Goal: Information Seeking & Learning: Learn about a topic

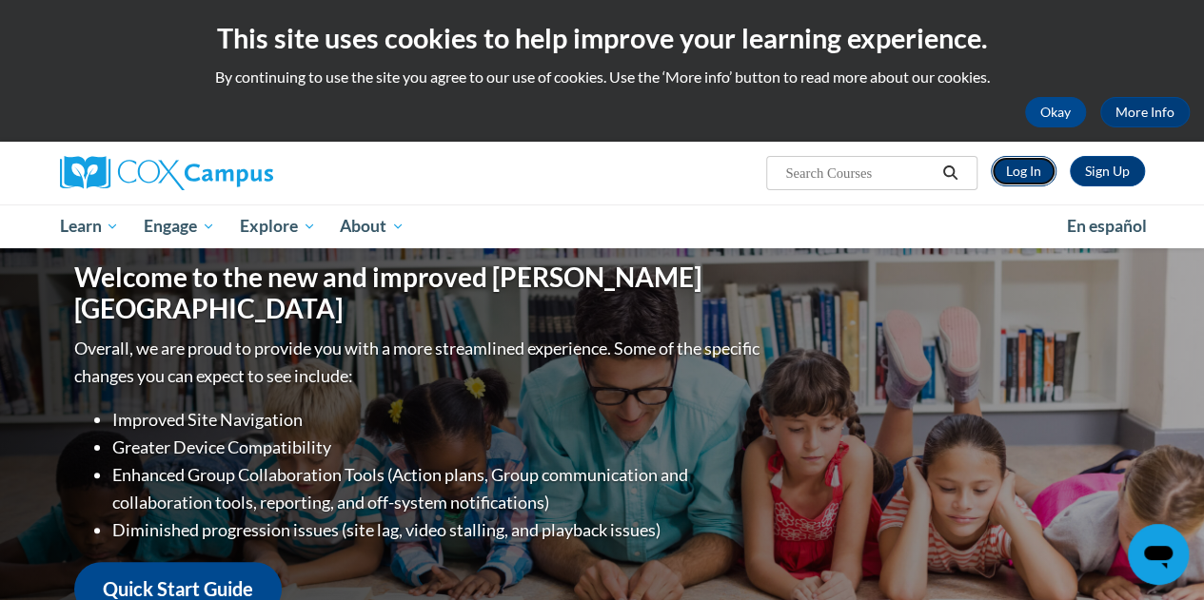
click at [1008, 167] on link "Log In" at bounding box center [1024, 171] width 66 height 30
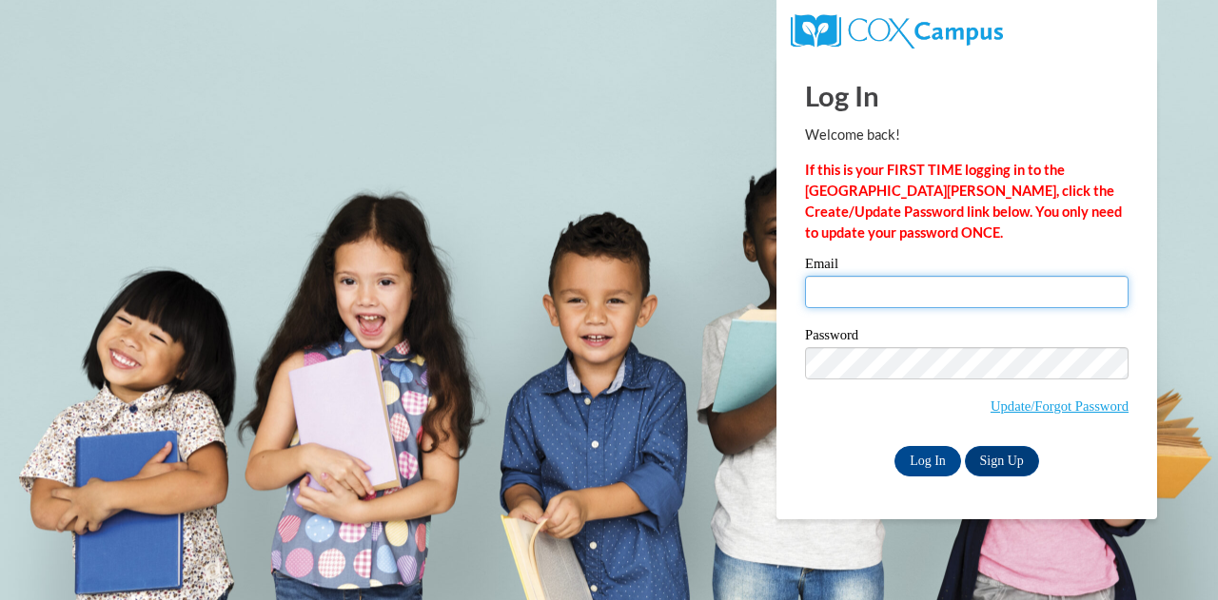
click at [895, 283] on input "Email" at bounding box center [967, 292] width 324 height 32
type input "laurie.mccarthy@muskegonorway.org"
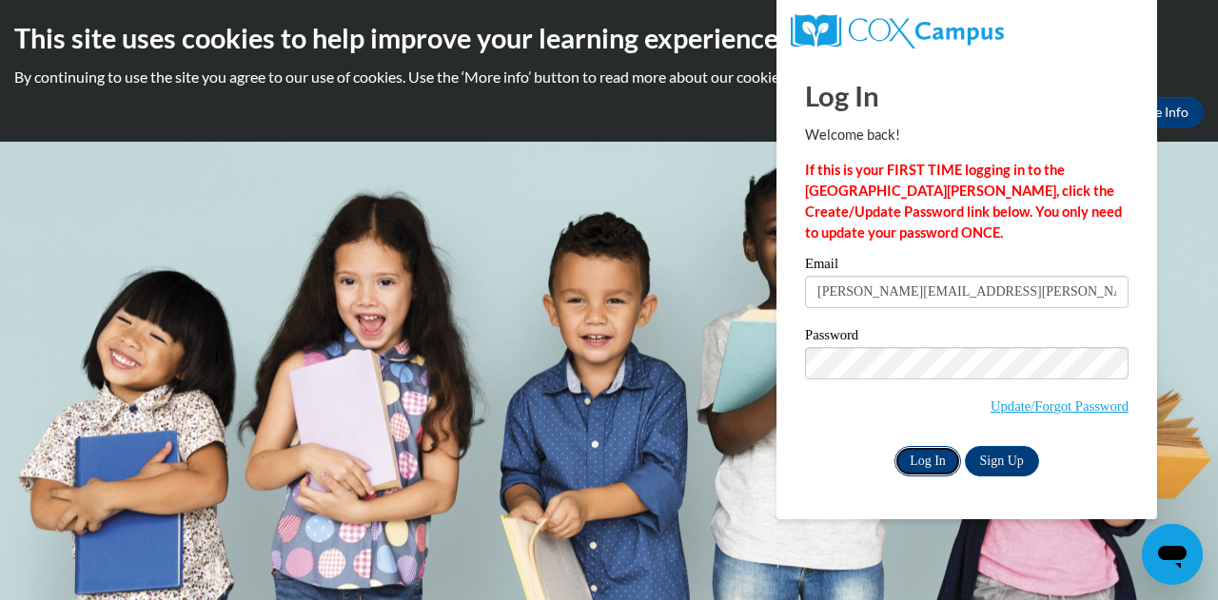
click at [930, 461] on input "Log In" at bounding box center [927, 461] width 67 height 30
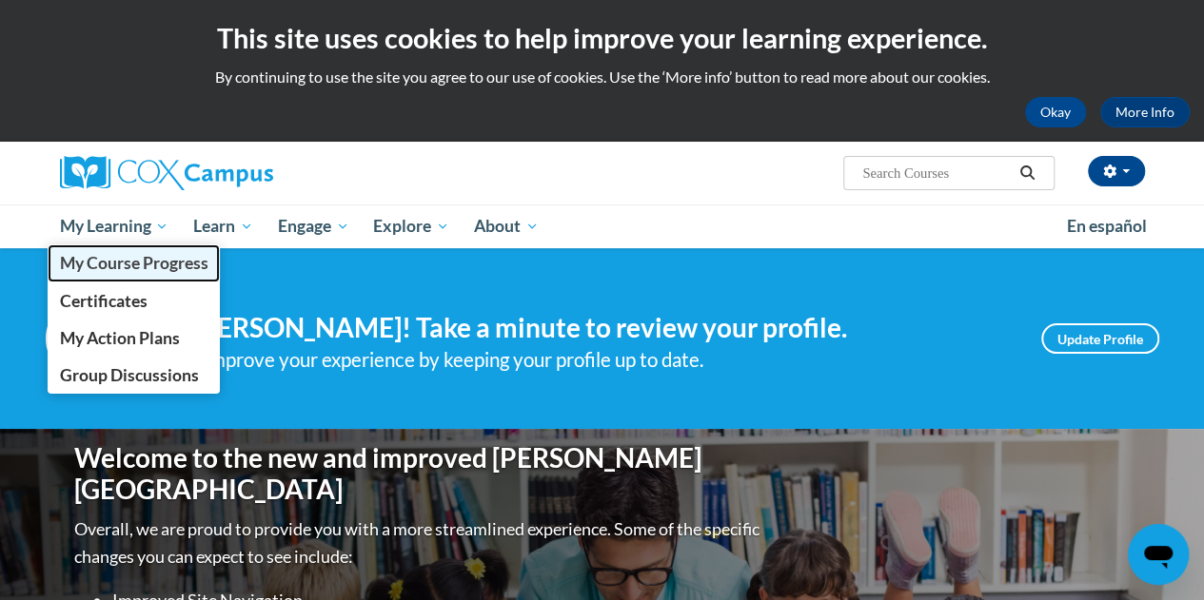
click at [107, 266] on span "My Course Progress" at bounding box center [133, 263] width 148 height 20
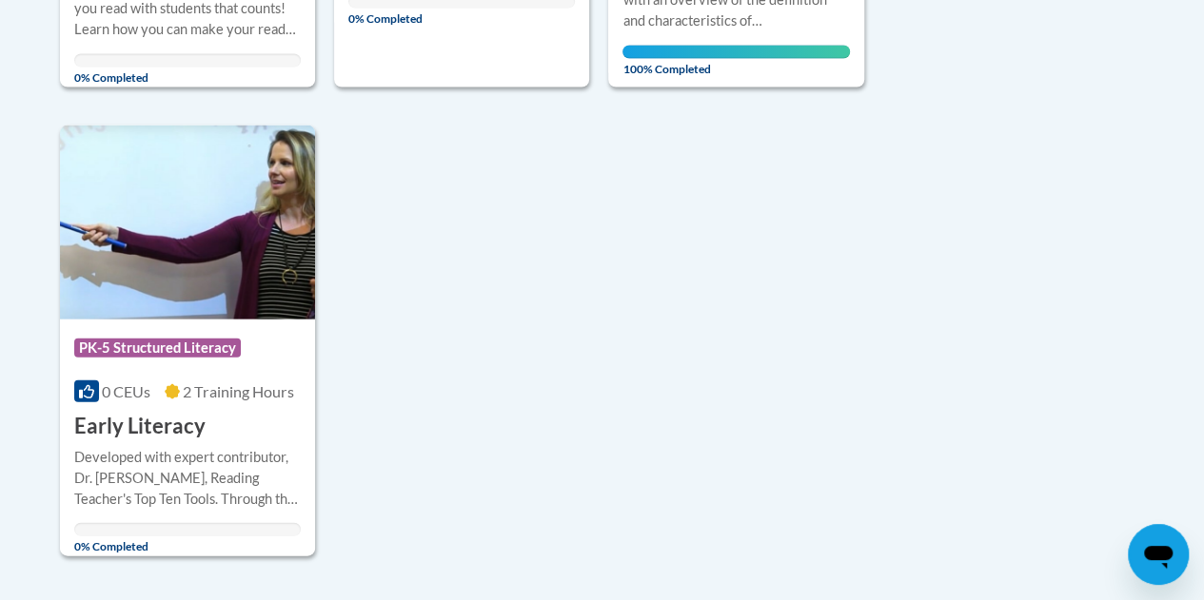
scroll to position [1949, 0]
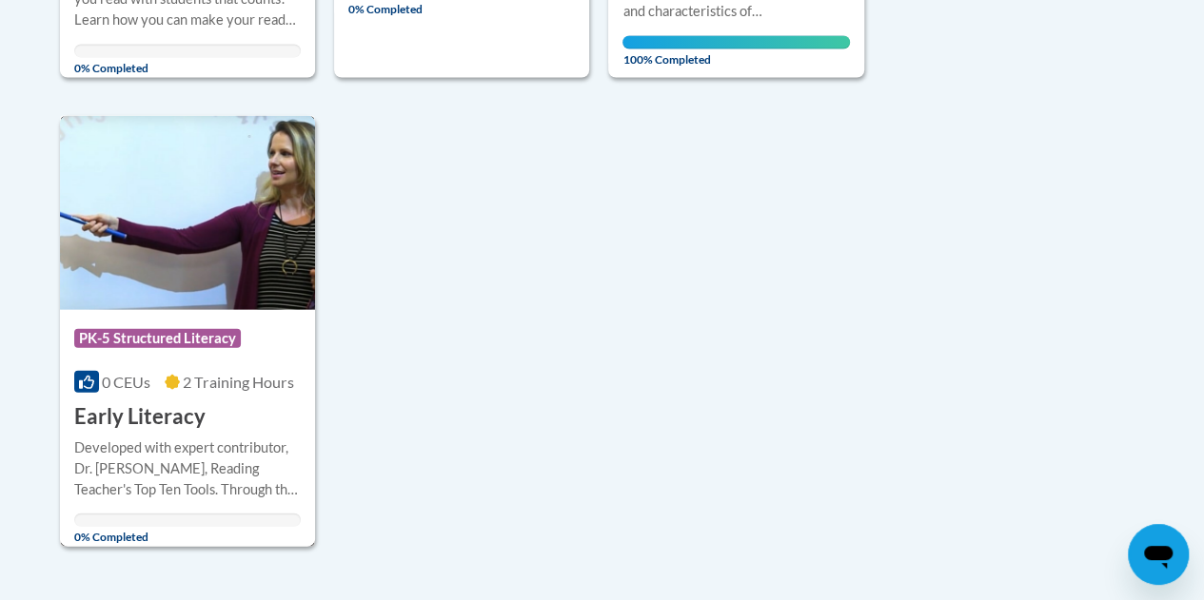
click at [154, 419] on h3 "Early Literacy" at bounding box center [139, 417] width 131 height 29
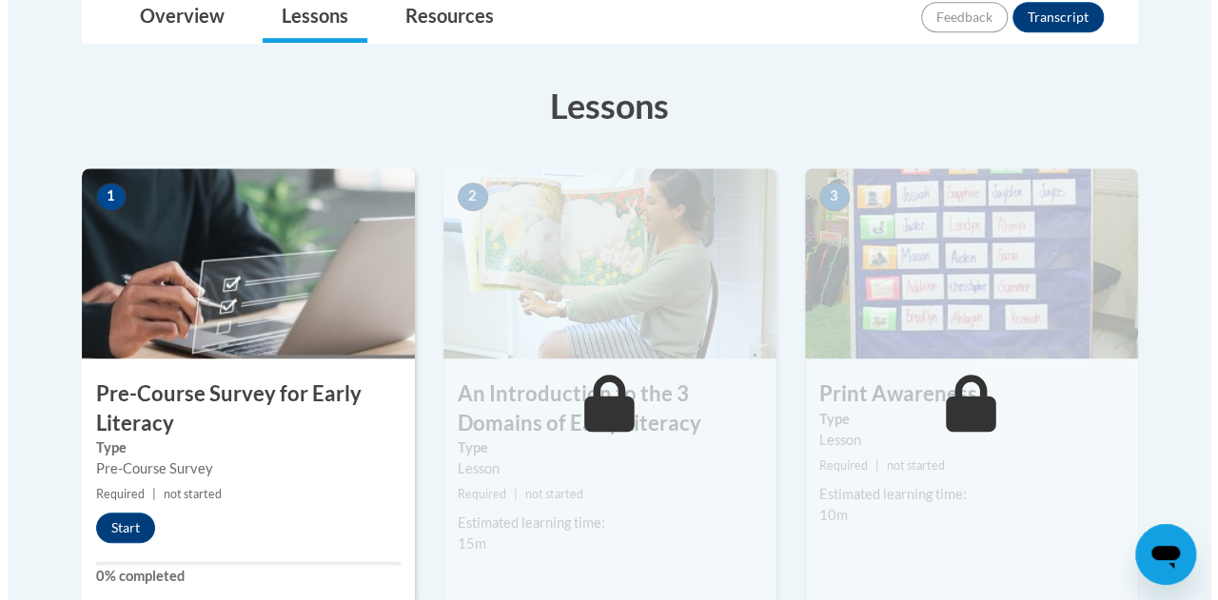
scroll to position [466, 0]
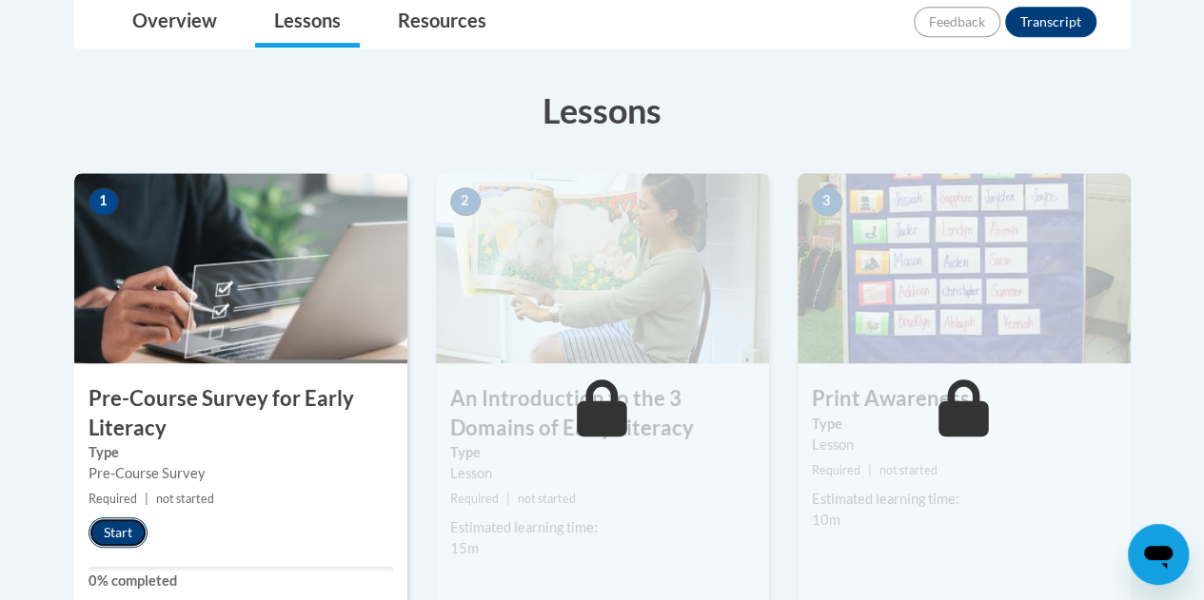
click at [121, 527] on button "Start" at bounding box center [117, 533] width 59 height 30
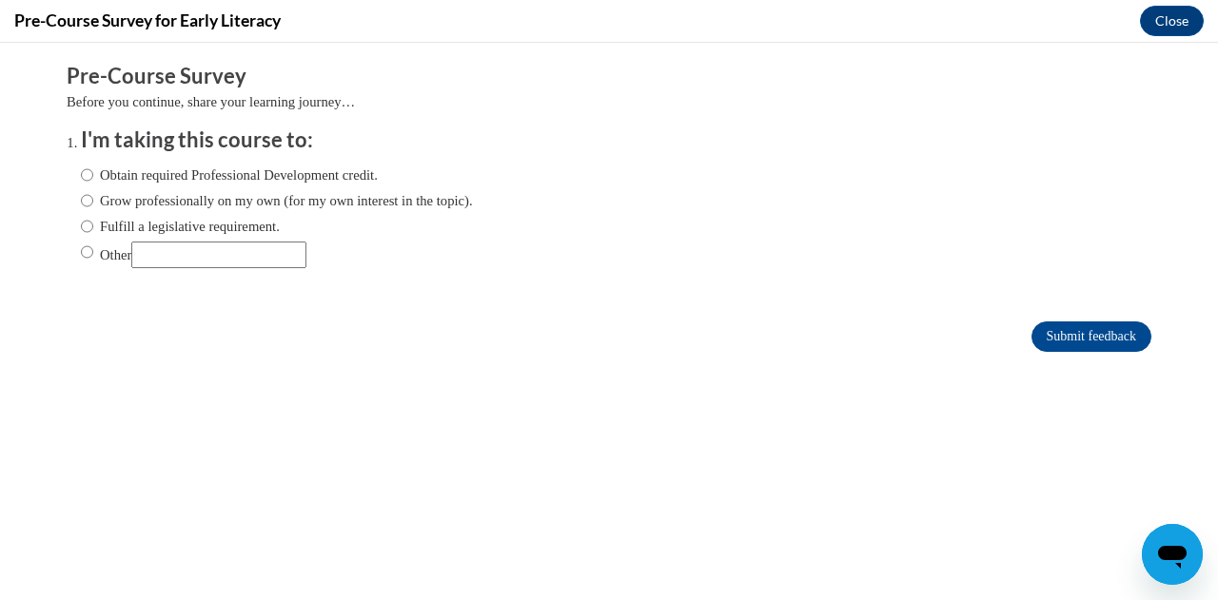
scroll to position [0, 0]
click at [81, 178] on input "Obtain required Professional Development credit." at bounding box center [87, 175] width 12 height 21
radio input "true"
click at [1074, 332] on input "Submit feedback" at bounding box center [1091, 337] width 120 height 30
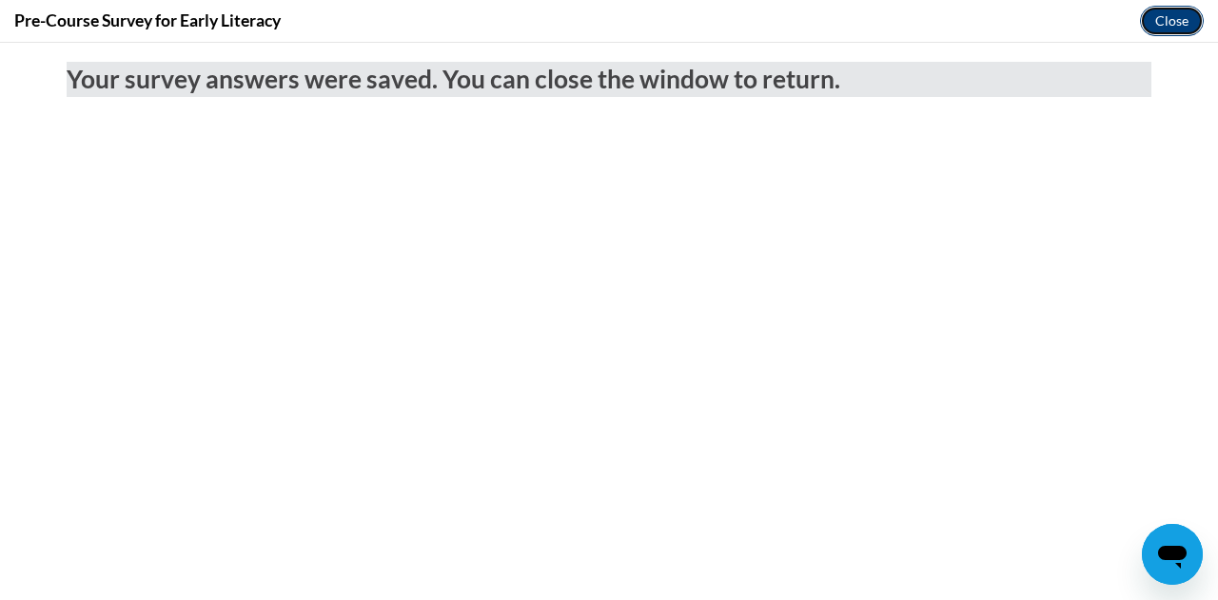
click at [1181, 16] on button "Close" at bounding box center [1172, 21] width 64 height 30
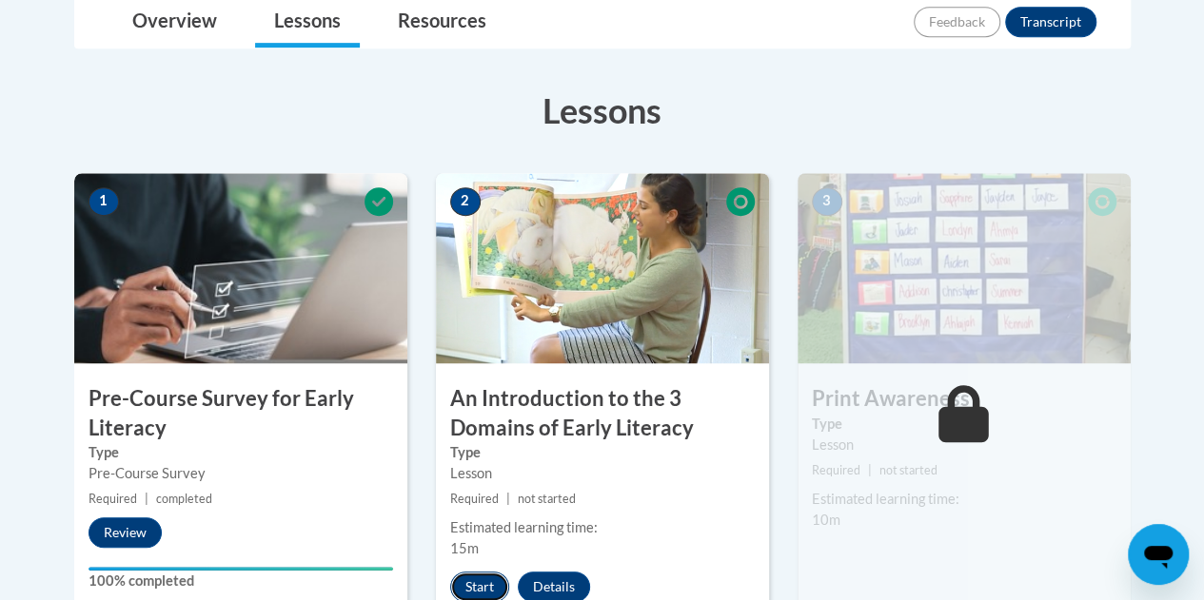
click at [477, 581] on button "Start" at bounding box center [479, 587] width 59 height 30
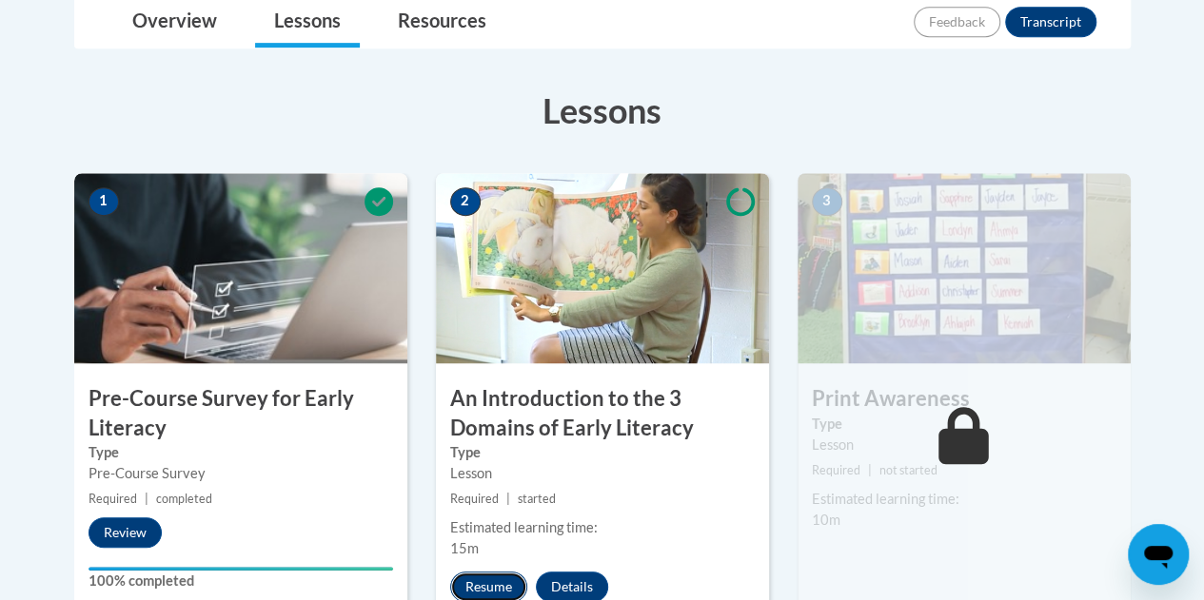
click at [483, 578] on button "Resume" at bounding box center [488, 587] width 77 height 30
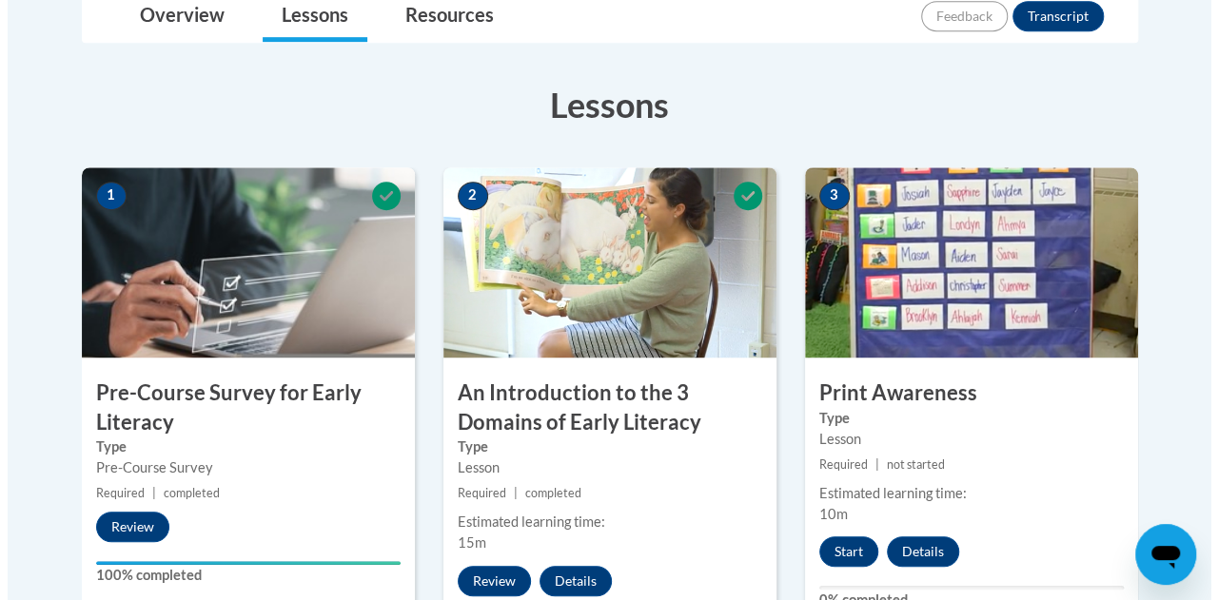
scroll to position [521, 0]
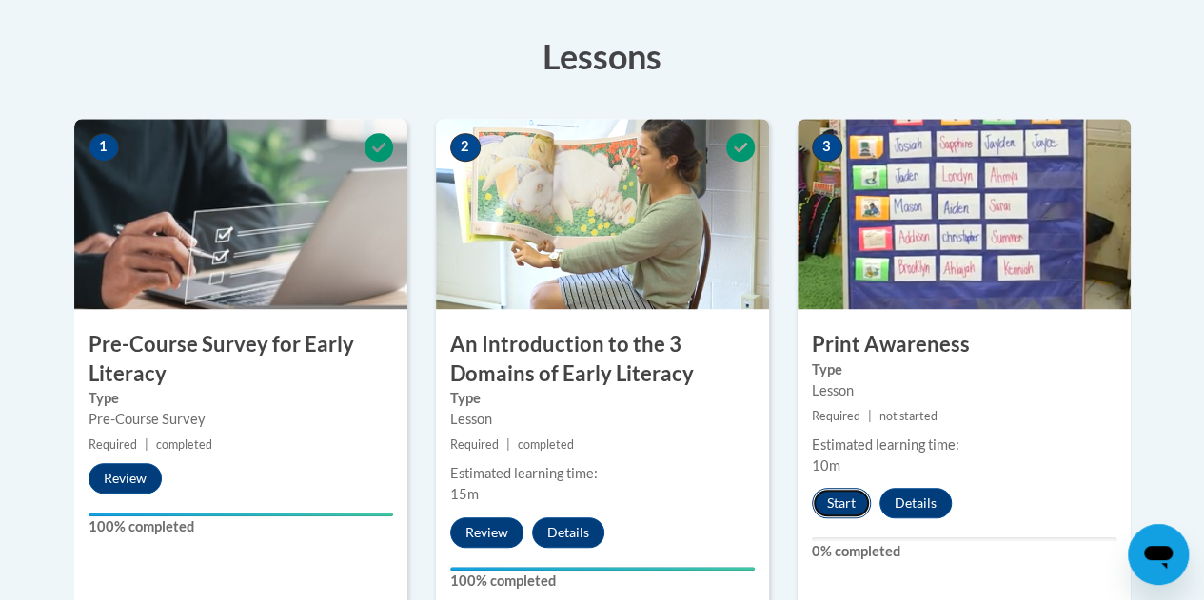
click at [832, 501] on button "Start" at bounding box center [841, 503] width 59 height 30
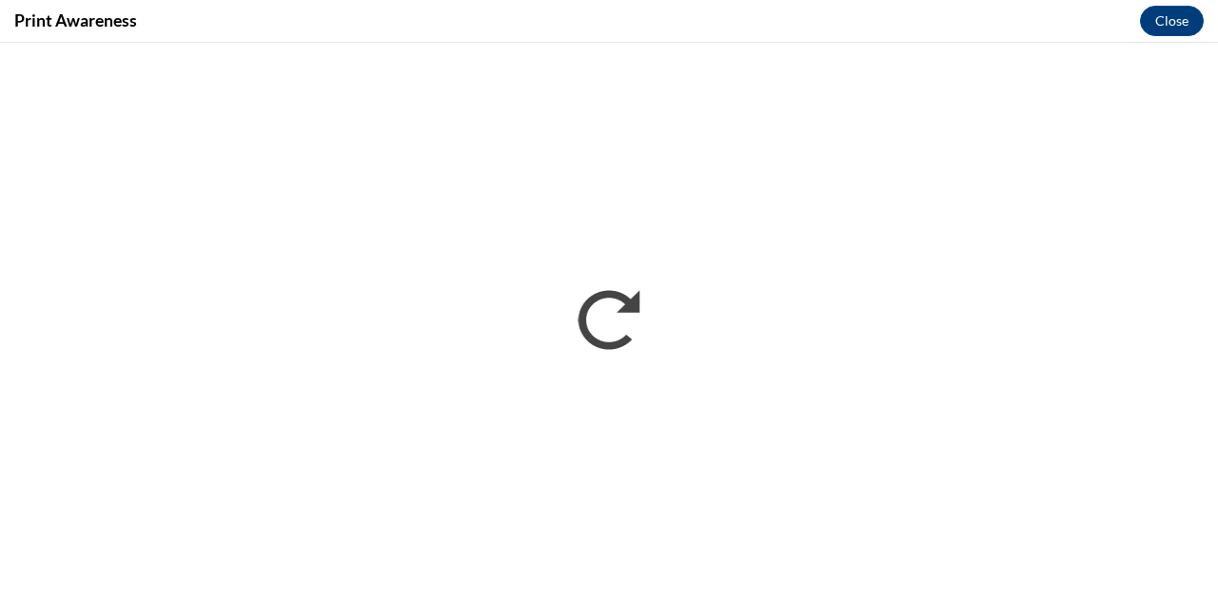
scroll to position [0, 0]
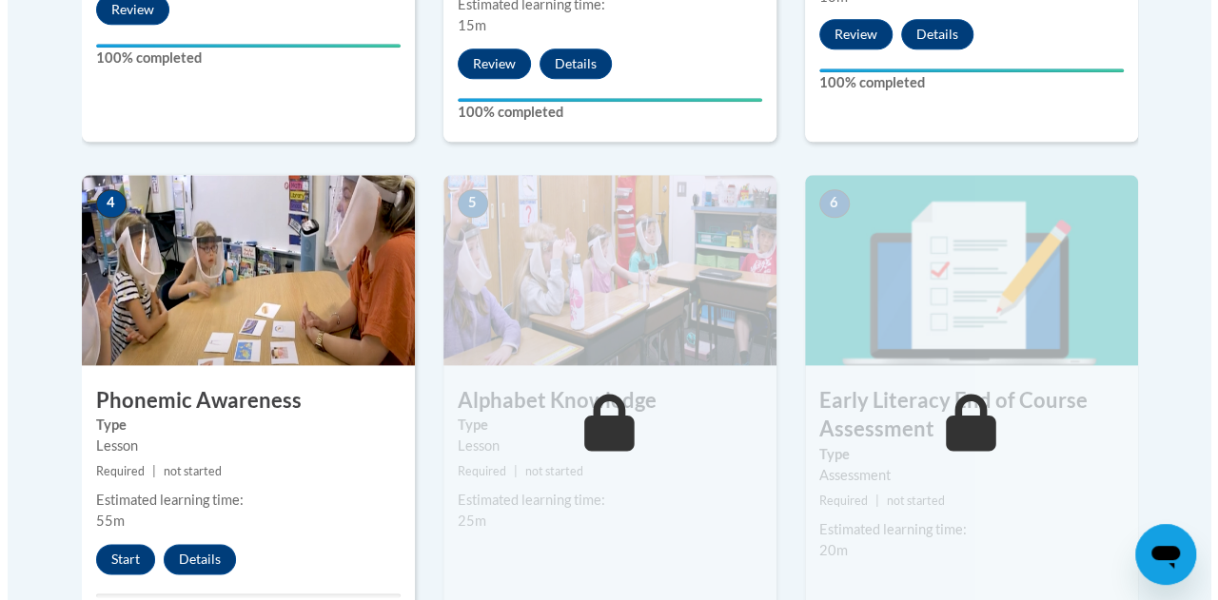
scroll to position [1028, 0]
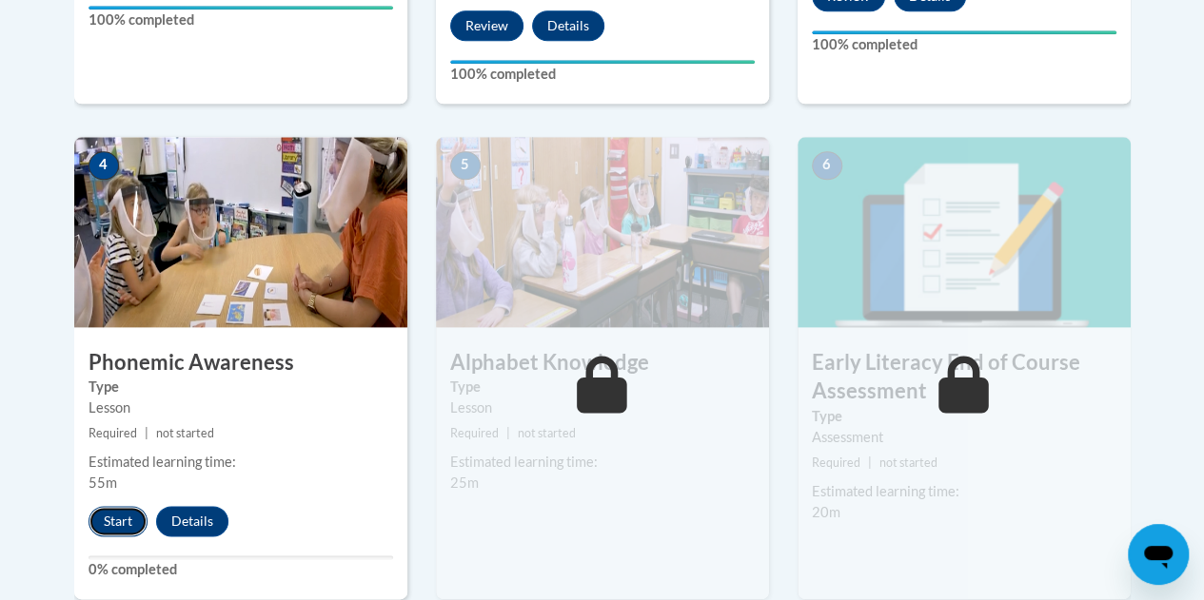
click at [110, 521] on button "Start" at bounding box center [117, 521] width 59 height 30
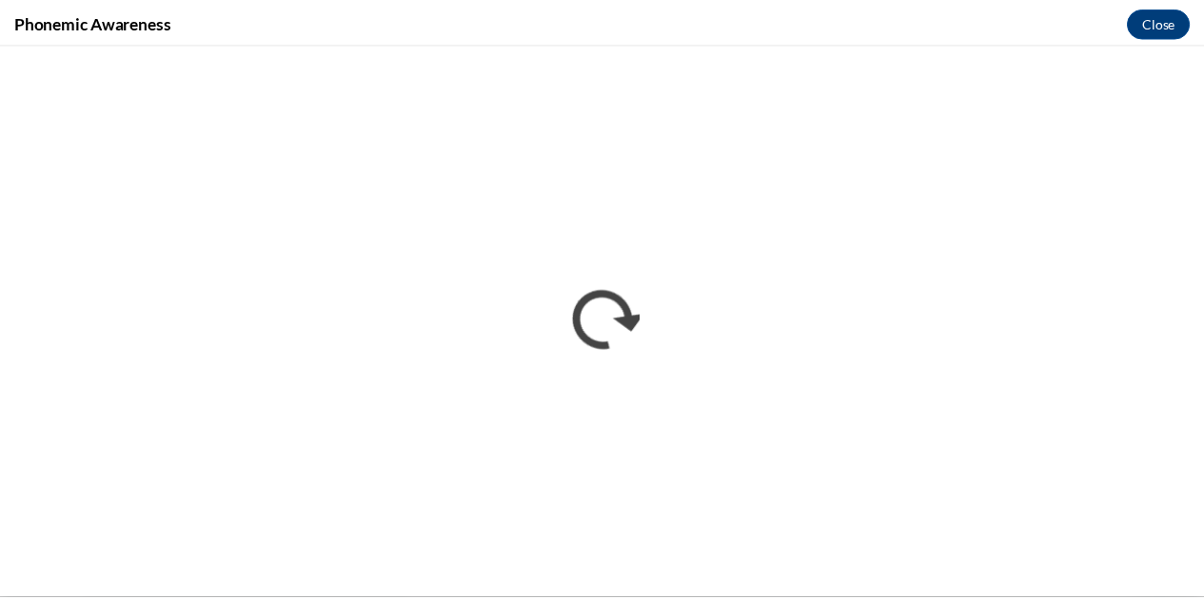
scroll to position [0, 0]
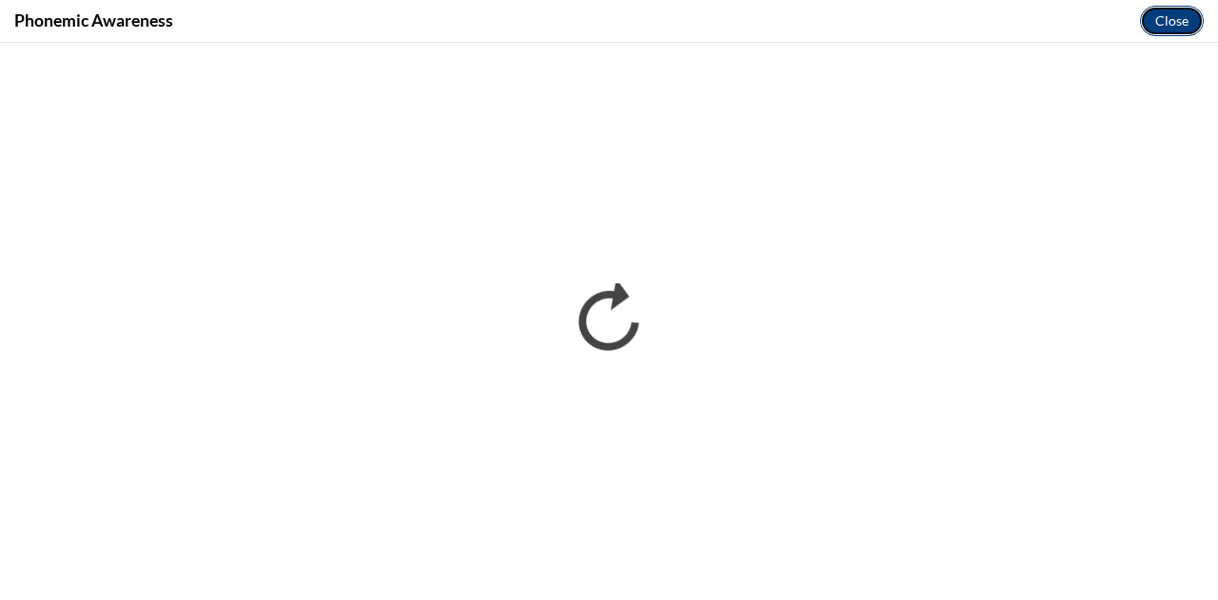
click at [1167, 20] on button "Close" at bounding box center [1172, 21] width 64 height 30
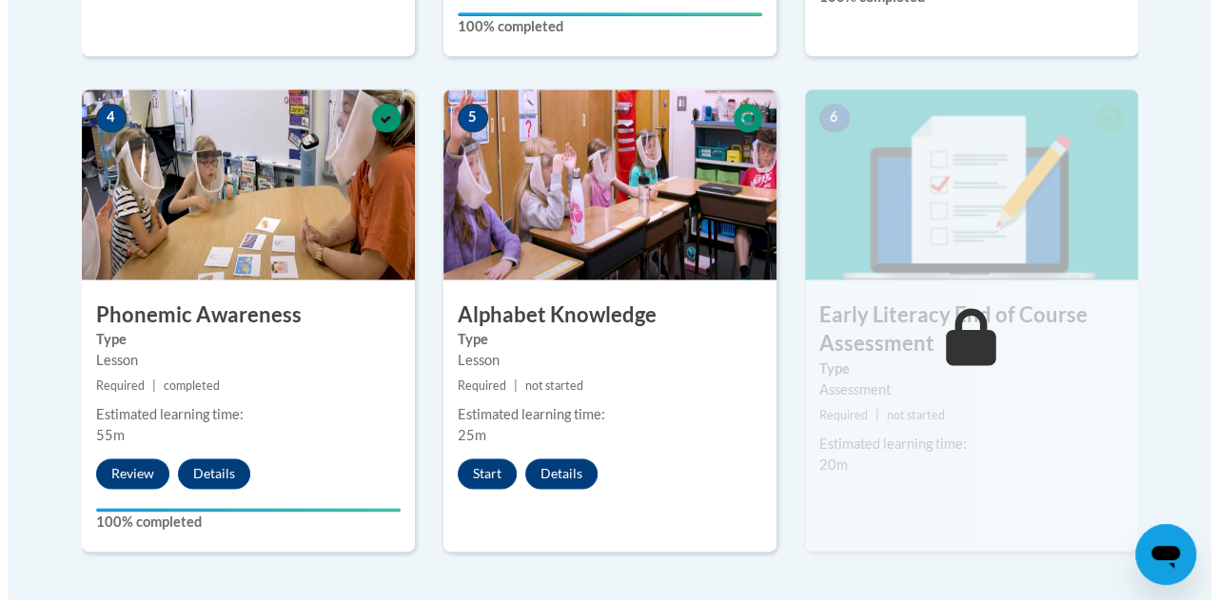
scroll to position [1062, 0]
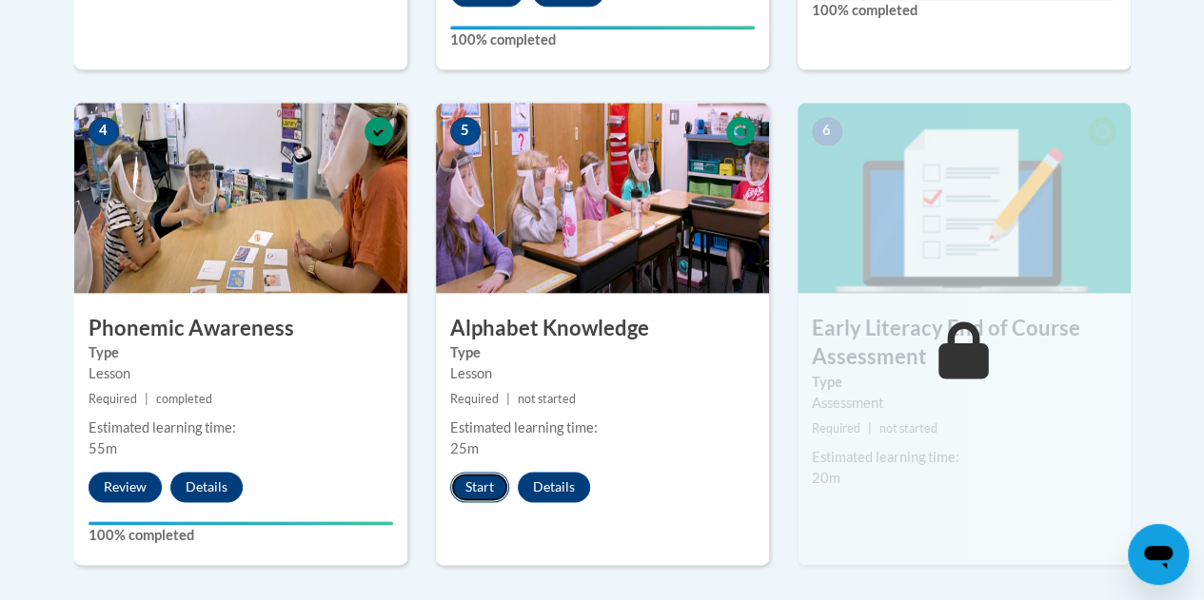
click at [470, 483] on button "Start" at bounding box center [479, 487] width 59 height 30
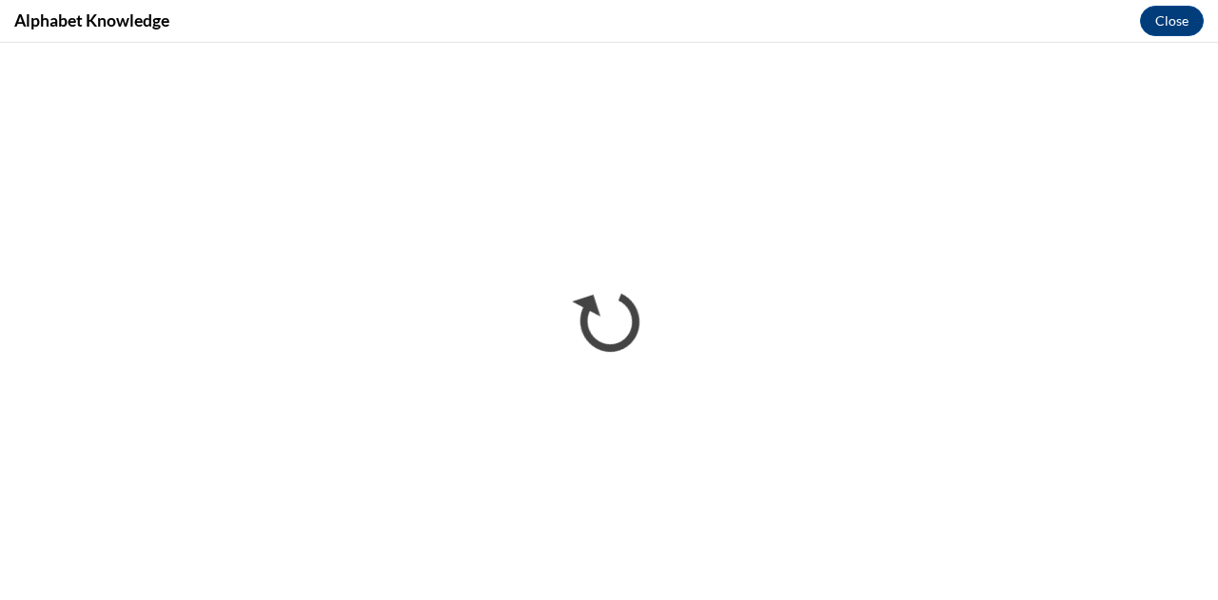
scroll to position [0, 0]
click at [1161, 19] on button "Close" at bounding box center [1172, 21] width 64 height 30
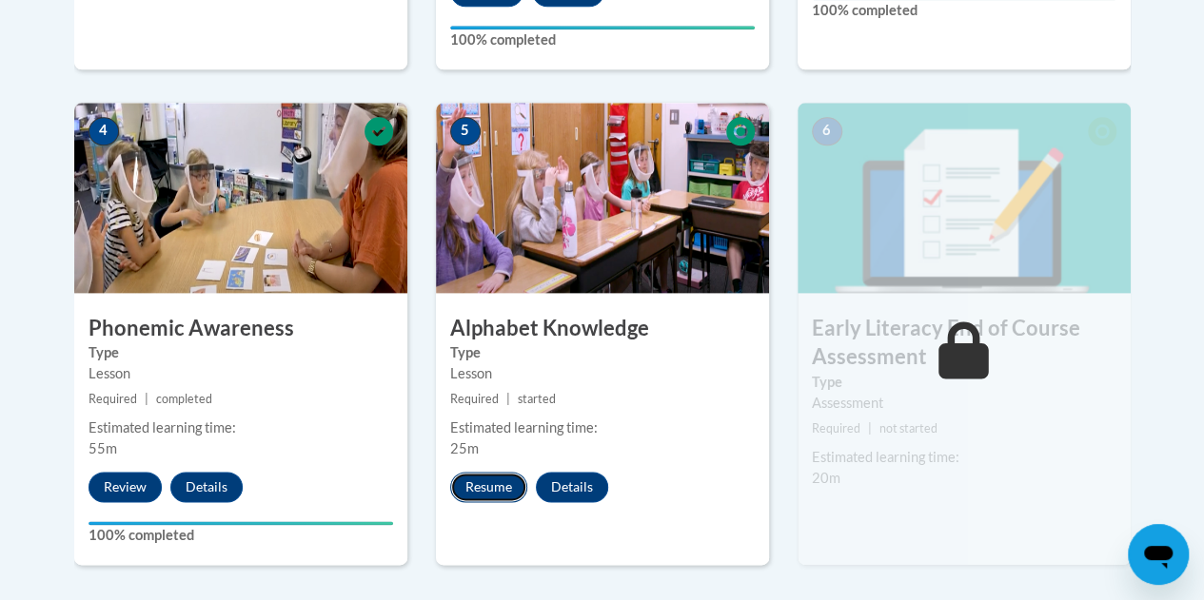
click at [489, 482] on button "Resume" at bounding box center [488, 487] width 77 height 30
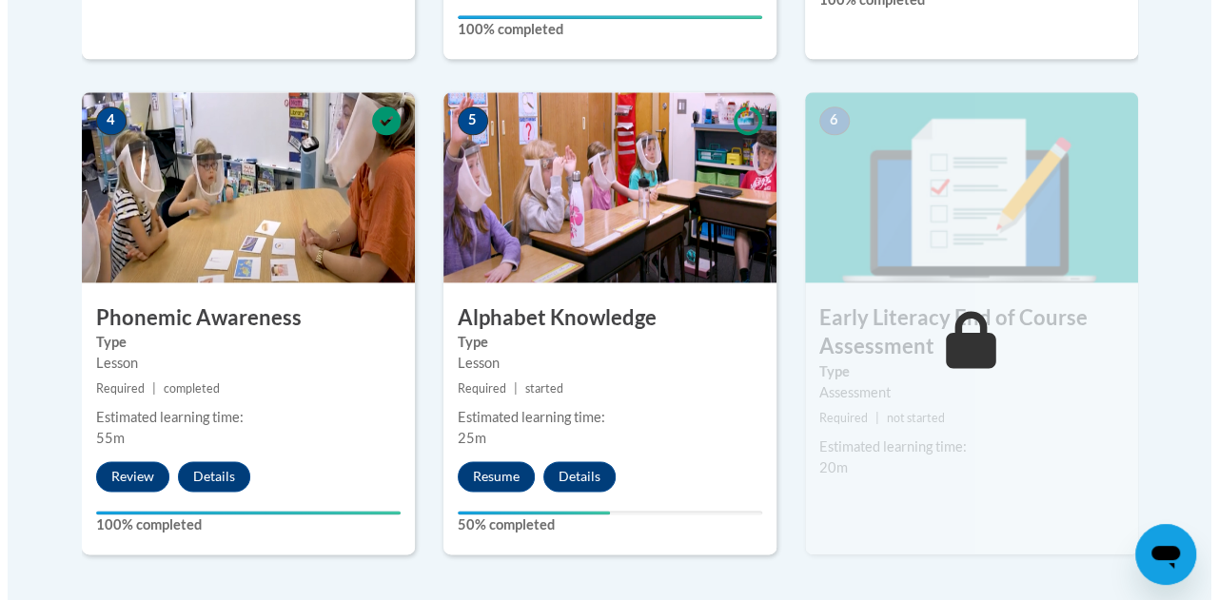
scroll to position [1055, 0]
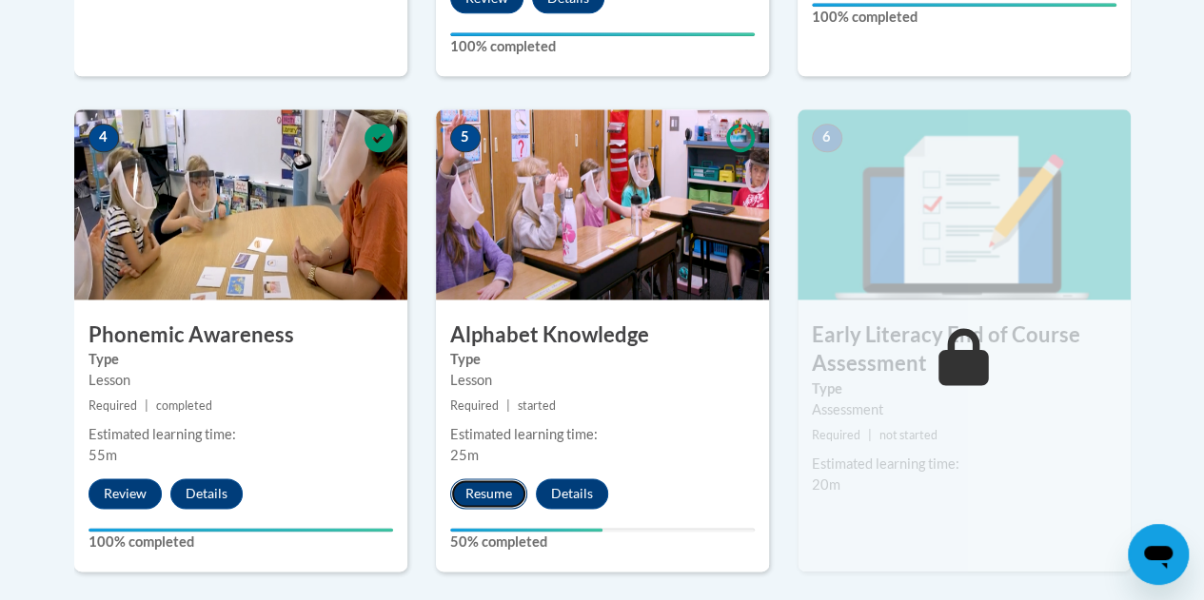
click at [495, 479] on button "Resume" at bounding box center [488, 494] width 77 height 30
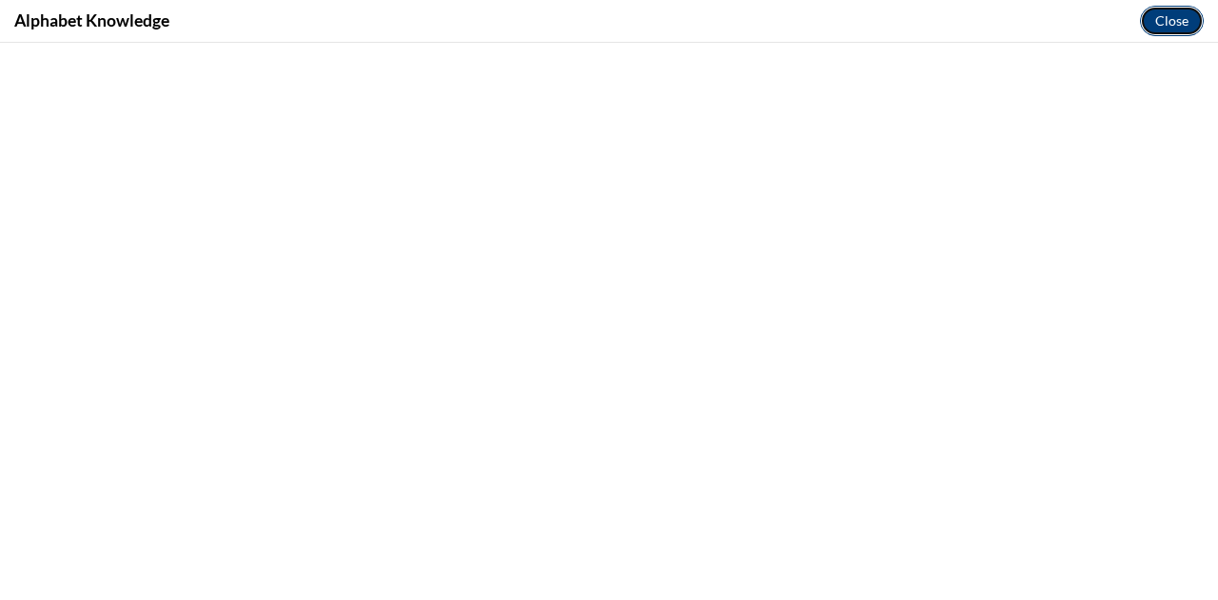
click at [1186, 26] on button "Close" at bounding box center [1172, 21] width 64 height 30
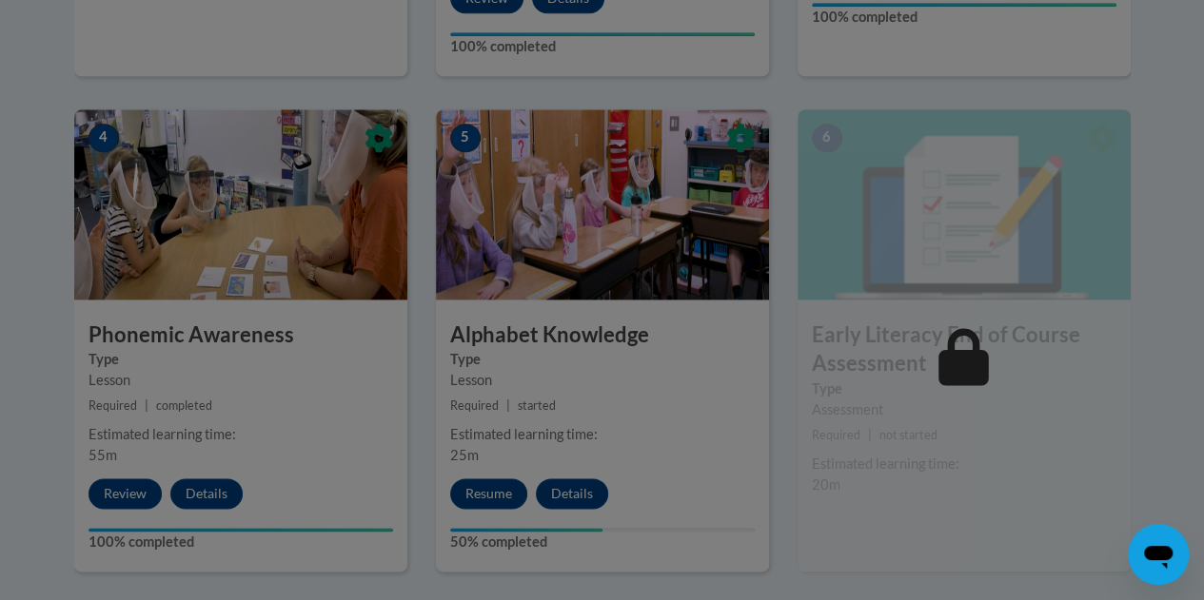
click at [493, 497] on div at bounding box center [602, 300] width 1204 height 600
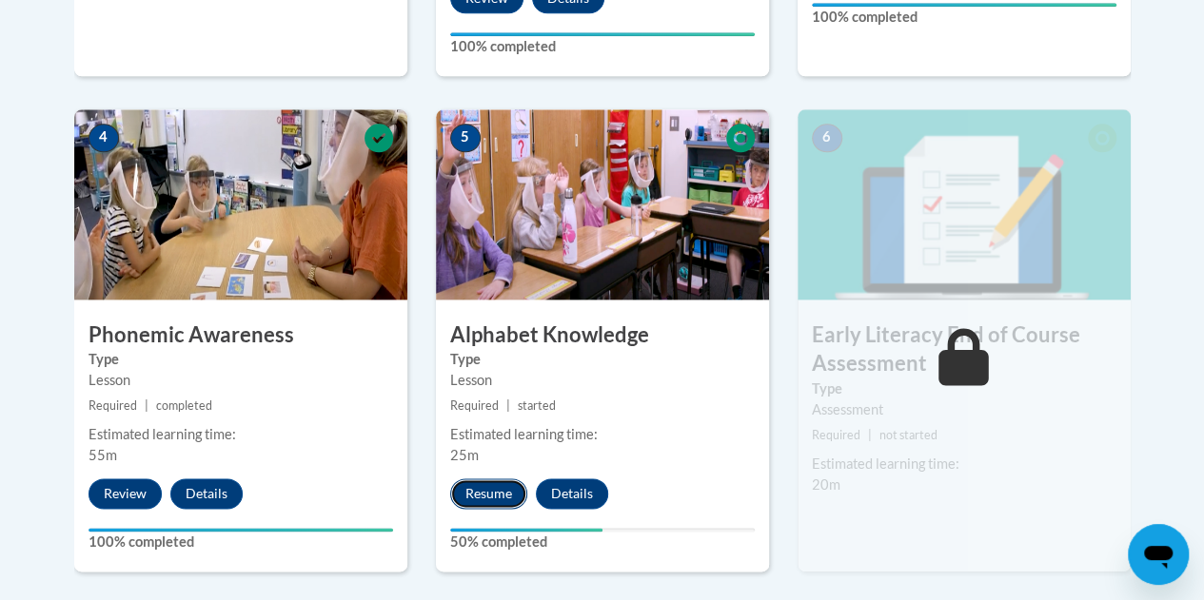
click at [487, 490] on button "Resume" at bounding box center [488, 494] width 77 height 30
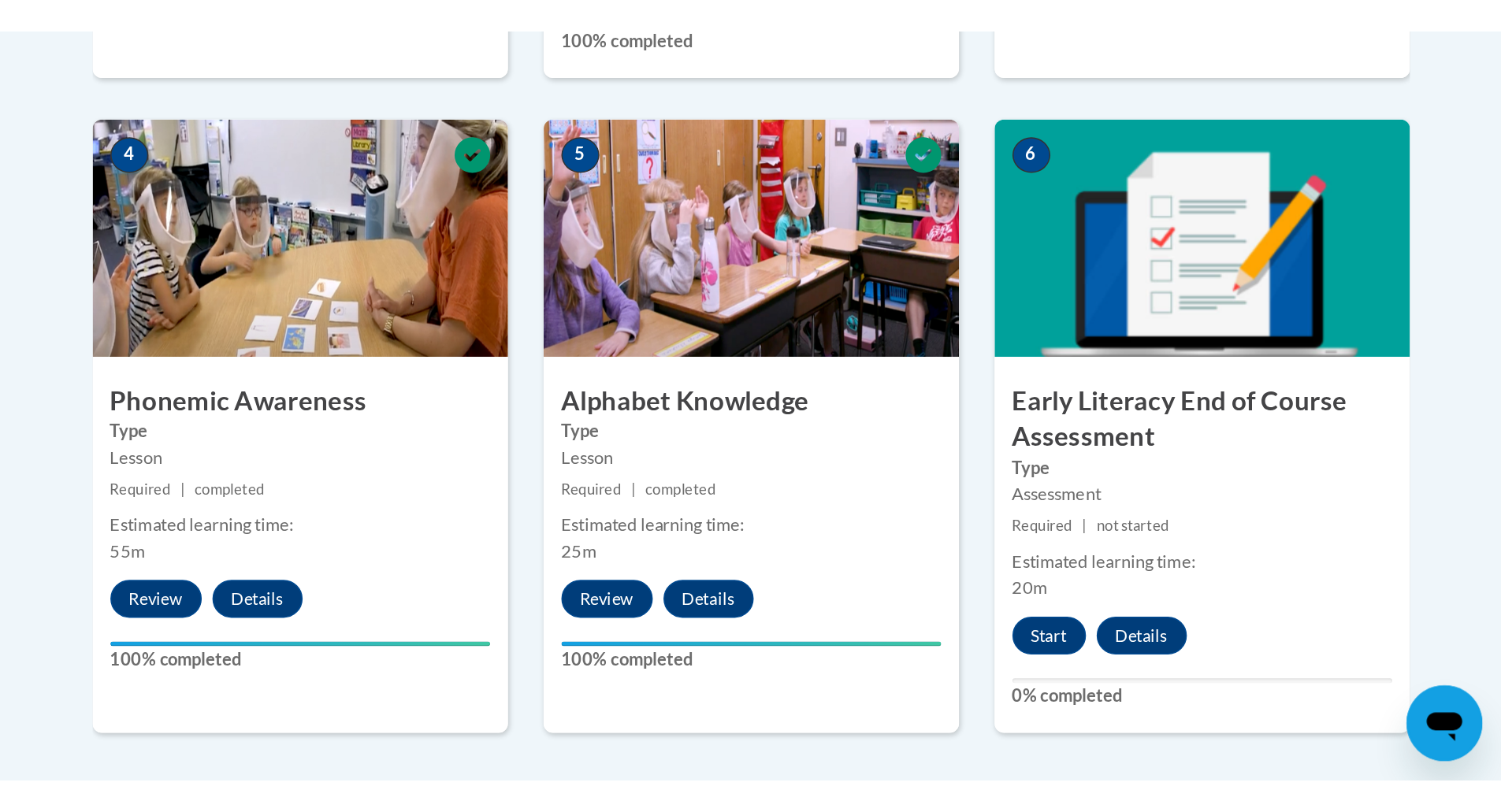
scroll to position [906, 0]
